Goal: Task Accomplishment & Management: Manage account settings

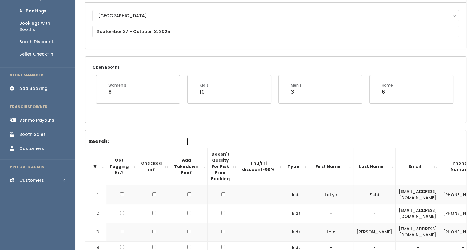
scroll to position [53, 0]
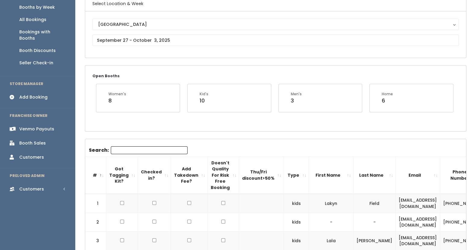
click at [43, 140] on div "Booth Sales" at bounding box center [32, 143] width 26 height 6
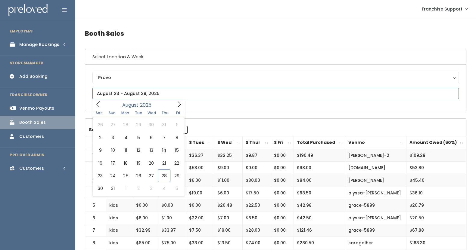
click at [116, 92] on input "text" at bounding box center [275, 93] width 366 height 11
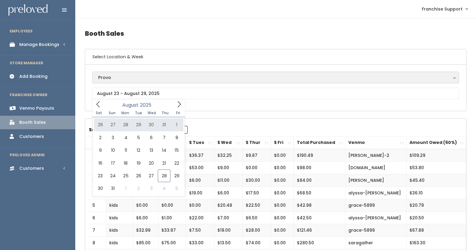
click at [125, 75] on div "Provo" at bounding box center [275, 77] width 355 height 7
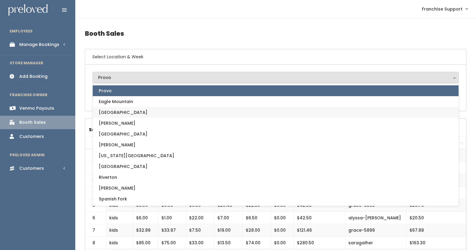
click at [126, 113] on link "[GEOGRAPHIC_DATA]" at bounding box center [276, 112] width 366 height 11
select select "17"
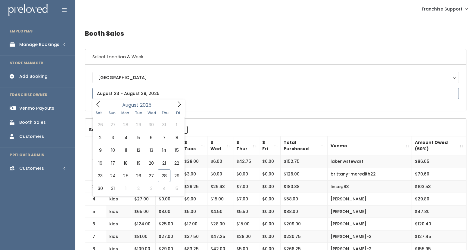
click at [124, 94] on input "text" at bounding box center [275, 93] width 366 height 11
type input "August 23 to August 29"
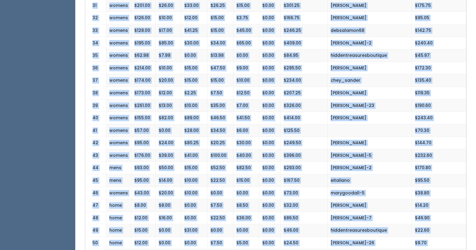
scroll to position [623, 0]
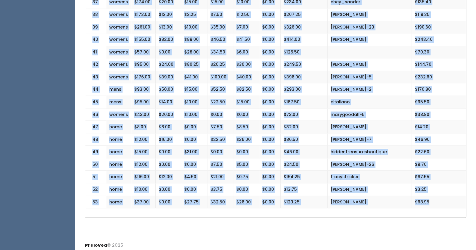
drag, startPoint x: 88, startPoint y: 163, endPoint x: 437, endPoint y: 201, distance: 350.9
copy tbody "1 kids $41.00 $25.00 $38.00 $6.00 $42.75 $0.00 $152.75 lakenwstewart $86.65 2 k…"
